Goal: Task Accomplishment & Management: Manage account settings

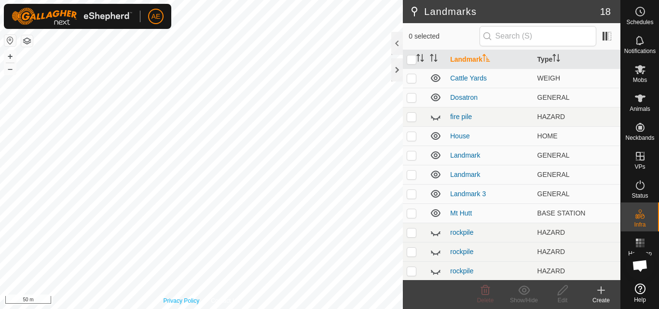
click at [172, 300] on div "Privacy Policy Contact Us + – ⇧ i 50 m" at bounding box center [201, 154] width 403 height 309
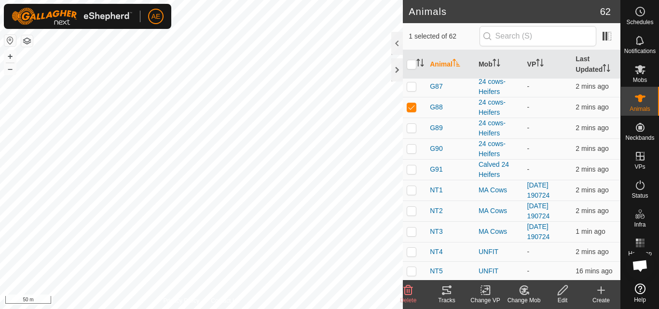
scroll to position [459, 0]
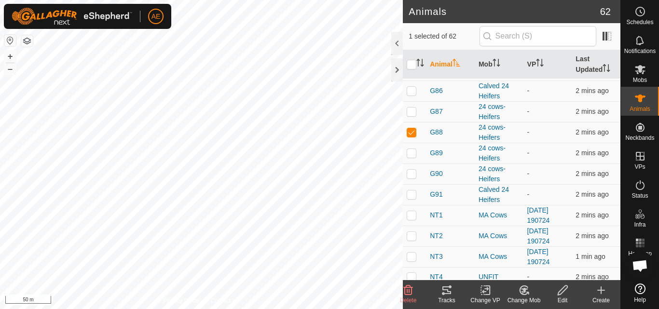
click at [526, 290] on icon at bounding box center [524, 290] width 7 height 5
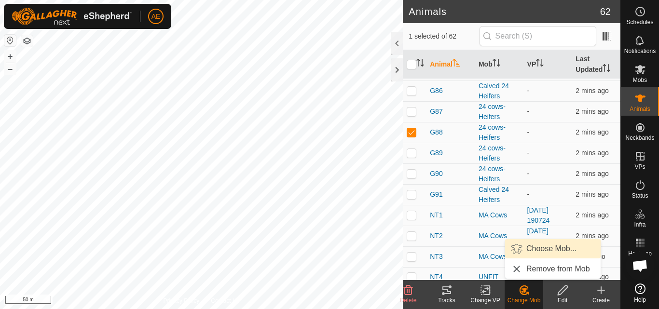
click at [533, 249] on link "Choose Mob..." at bounding box center [552, 248] width 95 height 19
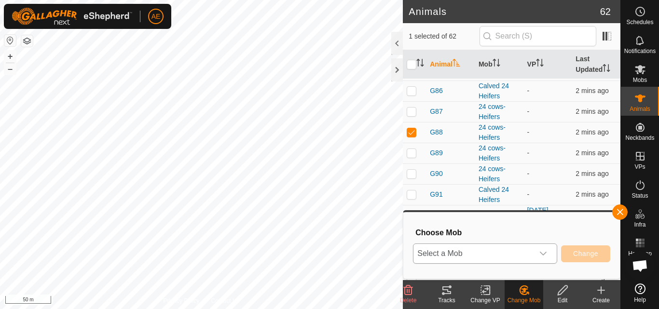
click at [540, 255] on icon "dropdown trigger" at bounding box center [543, 254] width 8 height 8
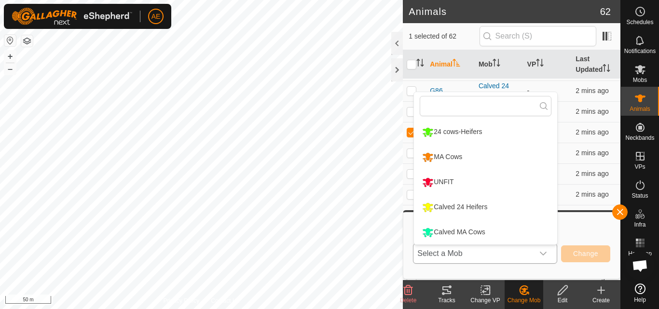
click at [485, 204] on li "Calved 24 Heifers" at bounding box center [485, 207] width 143 height 24
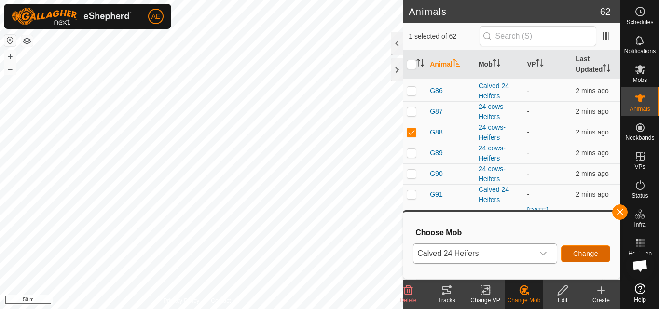
click at [581, 258] on button "Change" at bounding box center [585, 253] width 49 height 17
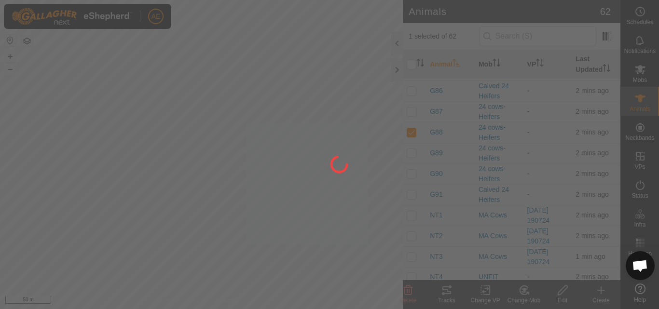
checkbox input "false"
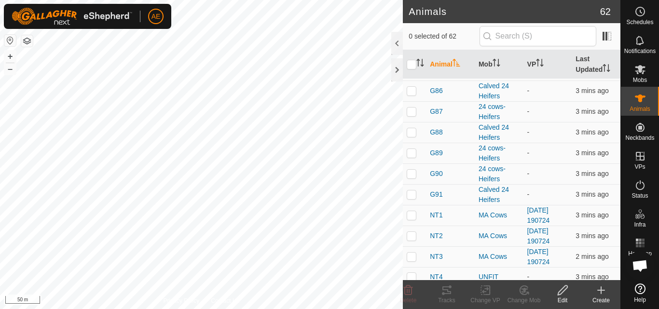
click at [603, 295] on icon at bounding box center [601, 290] width 12 height 12
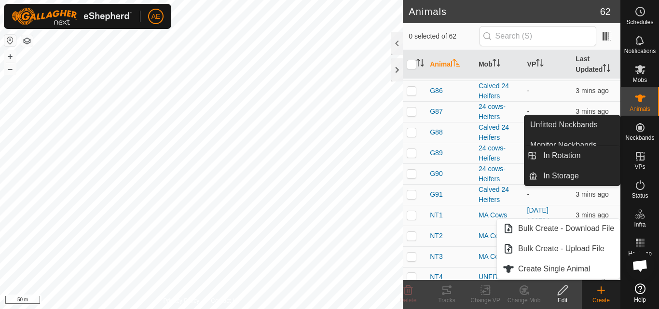
click at [642, 157] on icon at bounding box center [639, 156] width 9 height 9
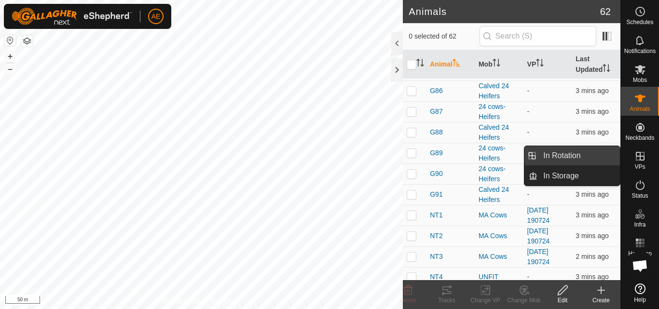
click at [591, 156] on link "In Rotation" at bounding box center [578, 155] width 82 height 19
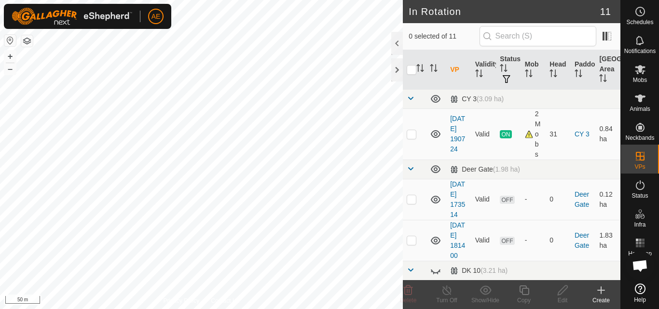
click at [602, 297] on div "Create" at bounding box center [600, 300] width 39 height 9
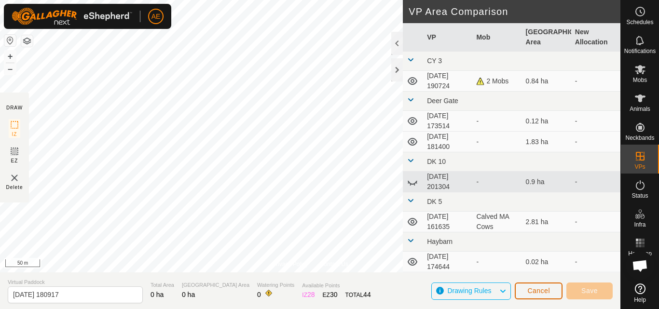
click at [547, 293] on span "Cancel" at bounding box center [538, 291] width 23 height 8
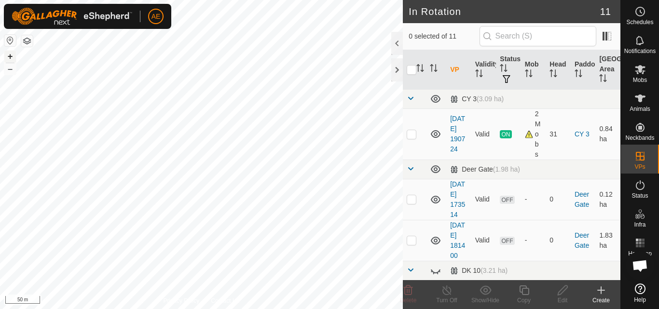
click at [10, 54] on button "+" at bounding box center [10, 57] width 12 height 12
click at [601, 293] on icon at bounding box center [601, 290] width 0 height 7
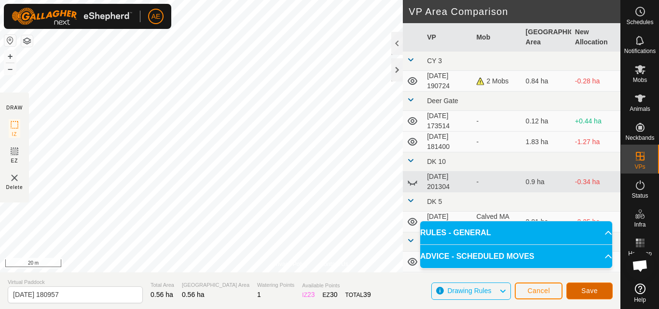
click at [587, 289] on span "Save" at bounding box center [589, 291] width 16 height 8
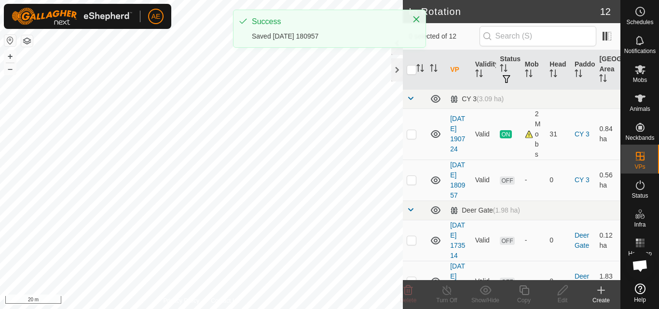
click at [598, 293] on icon at bounding box center [601, 290] width 12 height 12
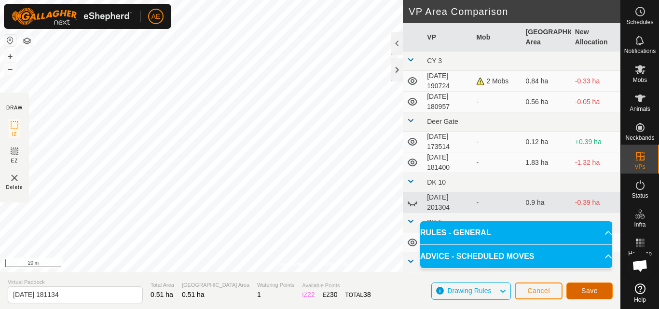
click at [588, 290] on span "Save" at bounding box center [589, 291] width 16 height 8
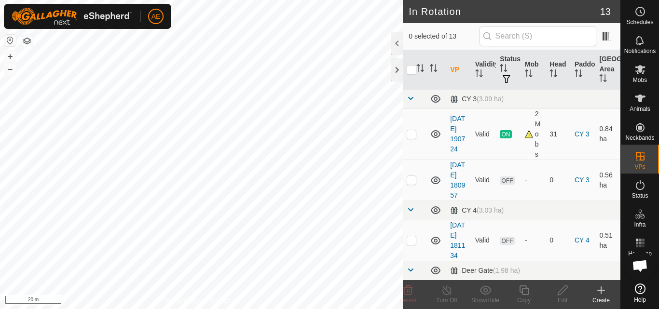
checkbox input "true"
click at [214, 309] on html "AE Schedules Notifications Mobs Animals Neckbands VPs Status Infra Heatmap Help…" at bounding box center [329, 154] width 659 height 309
click at [155, 309] on html "AE Schedules Notifications Mobs Animals Neckbands VPs Status Infra Heatmap Help…" at bounding box center [329, 154] width 659 height 309
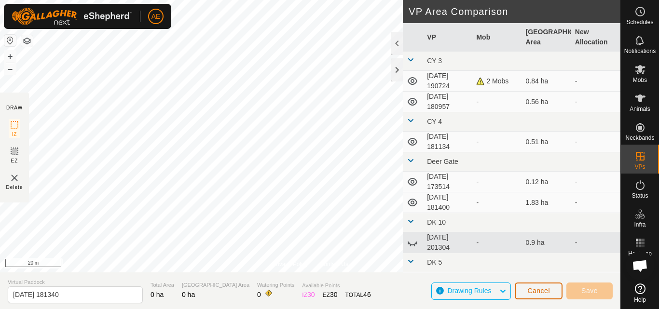
click at [545, 293] on span "Cancel" at bounding box center [538, 291] width 23 height 8
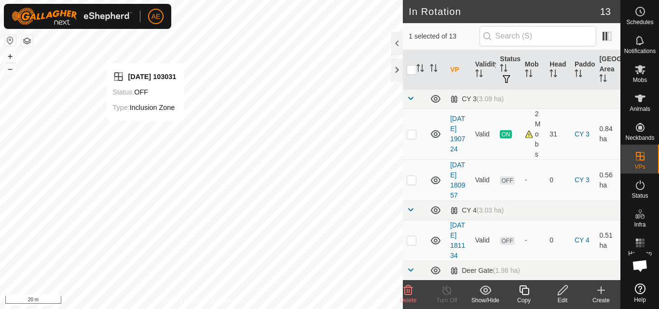
checkbox input "false"
click at [408, 295] on icon at bounding box center [408, 290] width 9 height 10
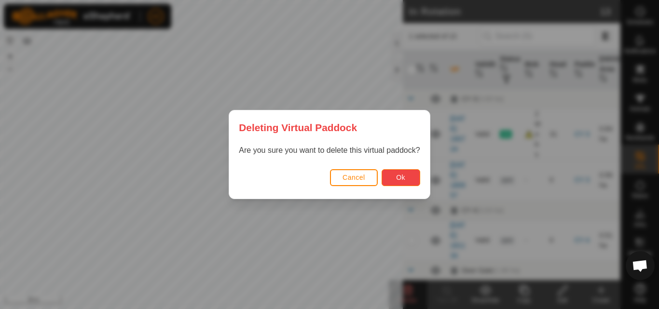
click at [397, 182] on button "Ok" at bounding box center [400, 177] width 39 height 17
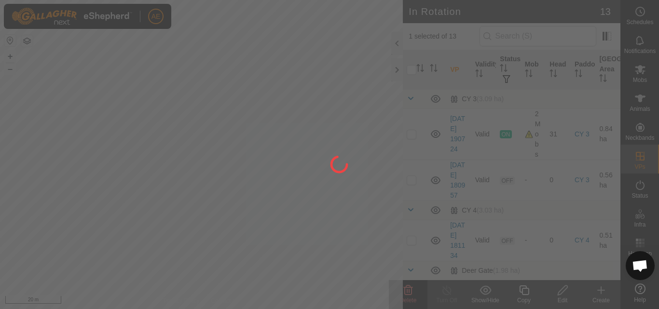
checkbox input "false"
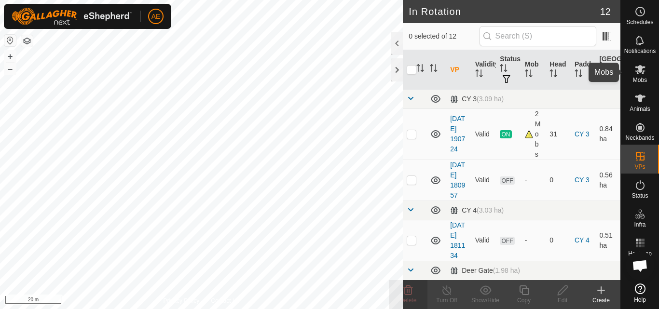
click at [642, 71] on icon at bounding box center [640, 69] width 11 height 9
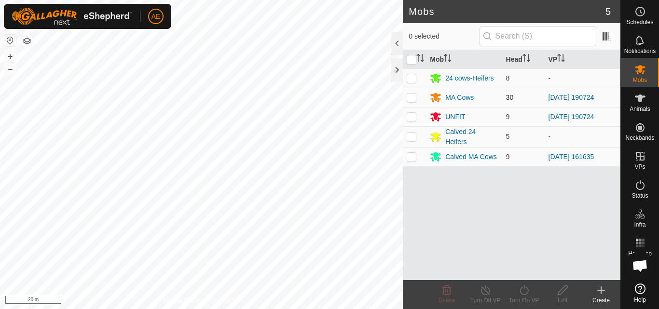
click at [411, 99] on p-checkbox at bounding box center [411, 98] width 10 height 8
checkbox input "true"
click at [524, 296] on div "Turn On VP" at bounding box center [523, 300] width 39 height 9
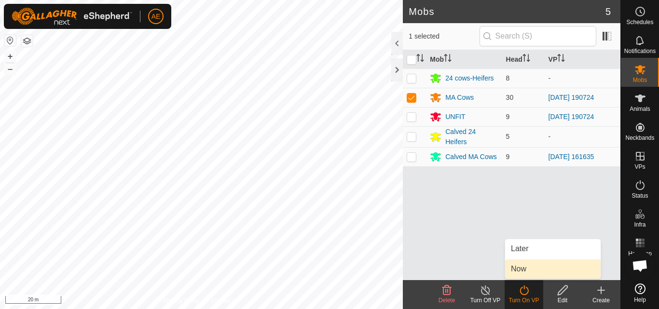
click at [517, 269] on link "Now" at bounding box center [552, 268] width 95 height 19
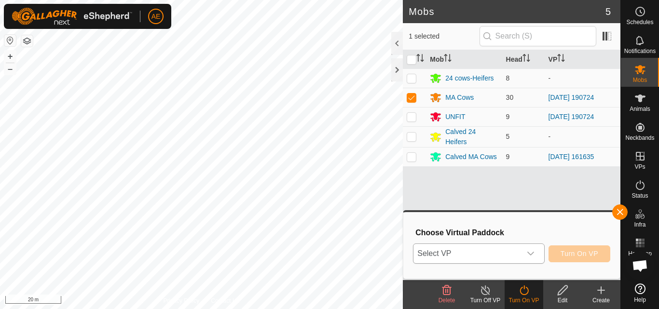
click at [530, 254] on icon "dropdown trigger" at bounding box center [531, 254] width 8 height 8
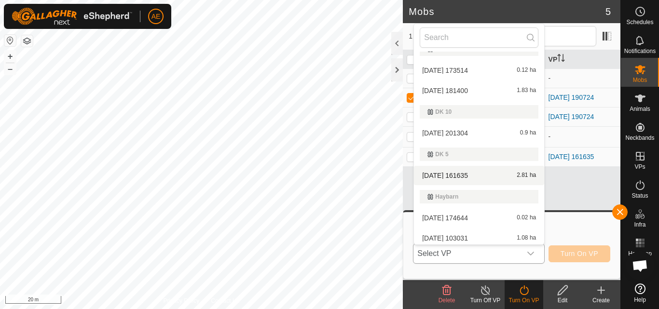
scroll to position [122, 0]
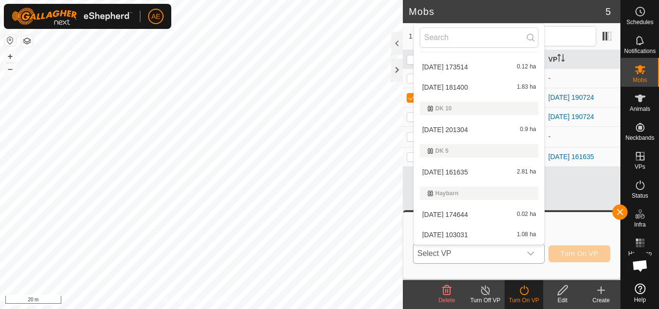
click at [451, 236] on li "[DATE] 103031 1.08 ha" at bounding box center [479, 234] width 130 height 19
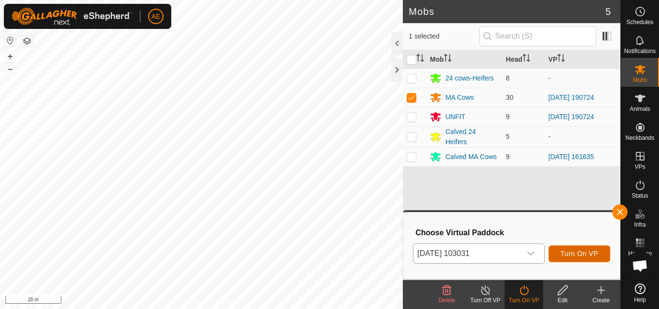
click at [578, 256] on span "Turn On VP" at bounding box center [579, 254] width 38 height 8
